Goal: Find specific page/section: Find specific page/section

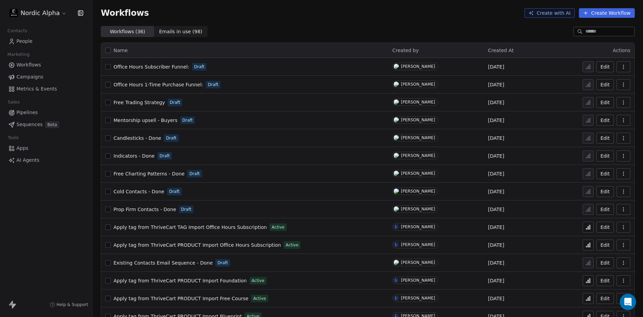
scroll to position [49, 0]
click at [427, 27] on div "Workflows ( 36 ) Workflows ( 36 ) Emails in use ( 98 ) Emails in use ( 98 )" at bounding box center [368, 31] width 551 height 11
